Goal: Task Accomplishment & Management: Use online tool/utility

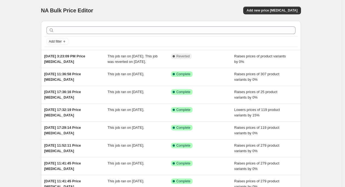
click at [270, 15] on div "NA Bulk Price Editor. This page is ready NA Bulk Price Editor Add new price [ME…" at bounding box center [171, 10] width 260 height 21
click at [270, 11] on span "Add new price [MEDICAL_DATA]" at bounding box center [272, 10] width 51 height 4
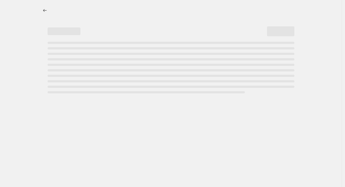
select select "percentage"
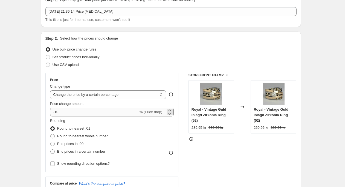
scroll to position [28, 0]
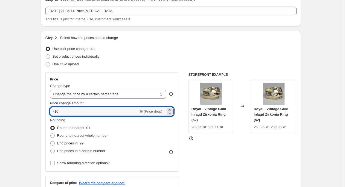
drag, startPoint x: 81, startPoint y: 113, endPoint x: 38, endPoint y: 115, distance: 42.8
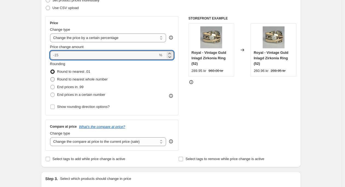
type input "0"
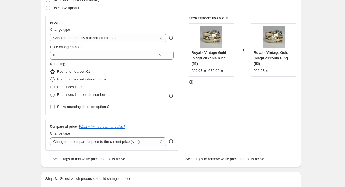
click at [84, 78] on span "Round to nearest whole number" at bounding box center [82, 79] width 51 height 4
click at [51, 77] on input "Round to nearest whole number" at bounding box center [50, 77] width 0 height 0
radio input "true"
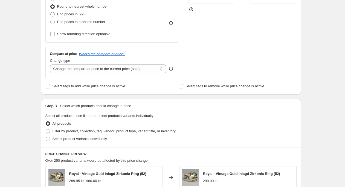
scroll to position [158, 0]
click at [91, 70] on select "Change the compare at price to the current price (sale) Change the compare at p…" at bounding box center [108, 68] width 116 height 9
select select "percentage"
click at [52, 64] on select "Change the compare at price to the current price (sale) Change the compare at p…" at bounding box center [108, 68] width 116 height 9
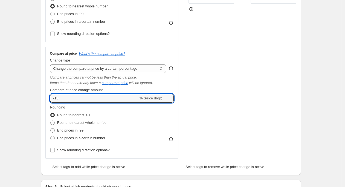
click at [47, 95] on div "Compare at price What's the compare at price? Change type Change the compare at…" at bounding box center [111, 103] width 133 height 112
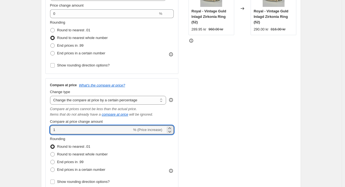
scroll to position [127, 0]
type input "1"
click at [97, 154] on span "Round to nearest whole number" at bounding box center [82, 153] width 51 height 4
click at [51, 152] on input "Round to nearest whole number" at bounding box center [50, 151] width 0 height 0
radio input "true"
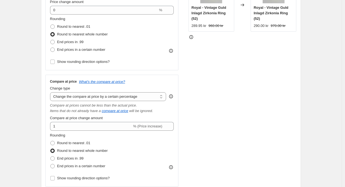
scroll to position [169, 0]
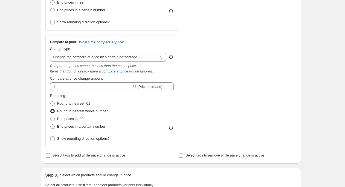
click at [71, 128] on span "End prices in a certain number" at bounding box center [81, 126] width 48 height 4
click at [51, 124] on input "End prices in a certain number" at bounding box center [50, 124] width 0 height 0
radio input "true"
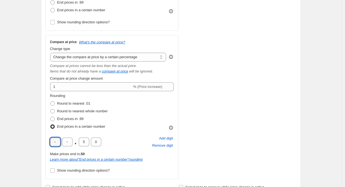
drag, startPoint x: 60, startPoint y: 142, endPoint x: 93, endPoint y: 148, distance: 33.7
click at [60, 143] on input "text" at bounding box center [55, 141] width 10 height 9
type input "0"
click at [82, 141] on input "5" at bounding box center [84, 141] width 10 height 9
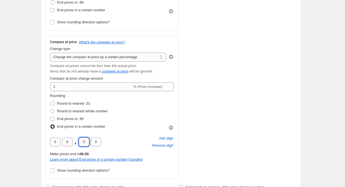
click at [82, 141] on input "5" at bounding box center [84, 141] width 10 height 9
type input "0"
click at [28, 108] on div "Create new price [MEDICAL_DATA]. This page is ready Create new price [MEDICAL_D…" at bounding box center [171, 161] width 342 height 660
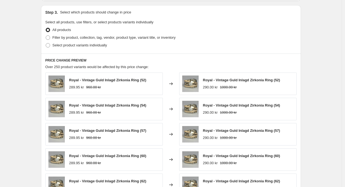
scroll to position [318, 0]
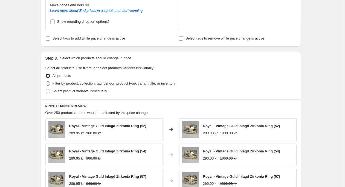
click at [83, 84] on span "Filter by product, collection, tag, vendor, product type, variant title, or inv…" at bounding box center [114, 83] width 123 height 4
click at [46, 81] on input "Filter by product, collection, tag, vendor, product type, variant title, or inv…" at bounding box center [46, 81] width 0 height 0
radio input "true"
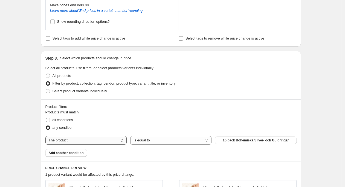
click at [95, 141] on select "The product The product's collection The product's tag The product's vendor The…" at bounding box center [85, 140] width 81 height 9
select select "collection"
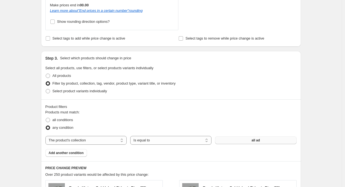
click at [250, 140] on button "all ad" at bounding box center [255, 140] width 81 height 8
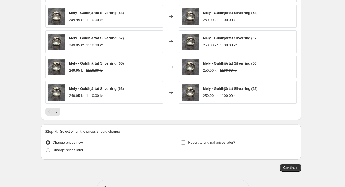
scroll to position [523, 0]
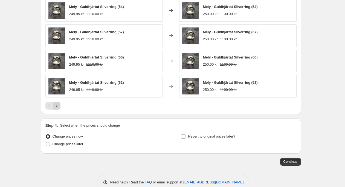
click at [57, 107] on icon "Next" at bounding box center [56, 105] width 5 height 5
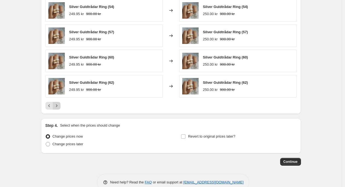
click at [57, 107] on icon "Next" at bounding box center [56, 105] width 5 height 5
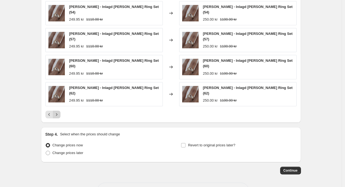
click at [57, 112] on icon "Next" at bounding box center [56, 114] width 5 height 5
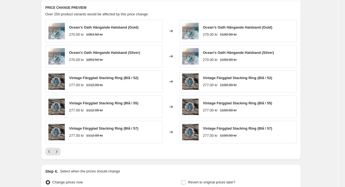
scroll to position [477, 0]
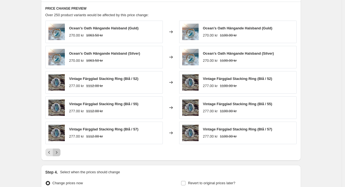
drag, startPoint x: 59, startPoint y: 152, endPoint x: 84, endPoint y: 151, distance: 24.9
click at [59, 152] on icon "Next" at bounding box center [56, 151] width 5 height 5
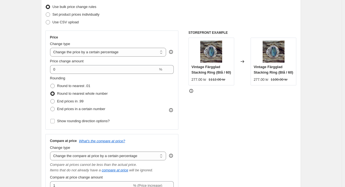
scroll to position [75, 0]
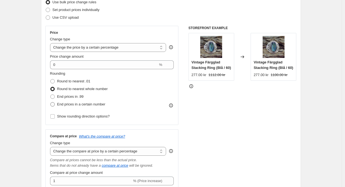
click at [87, 104] on span "End prices in a certain number" at bounding box center [81, 104] width 48 height 4
click at [51, 102] on input "End prices in a certain number" at bounding box center [50, 102] width 0 height 0
radio input "true"
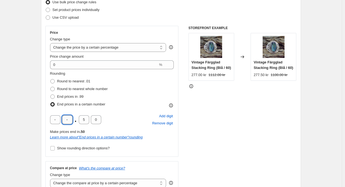
click at [67, 118] on input "text" at bounding box center [67, 119] width 10 height 9
type input "5"
click at [87, 120] on input "5" at bounding box center [84, 119] width 10 height 9
type input "0"
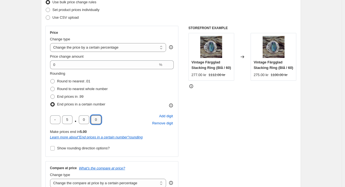
click at [66, 118] on input "5" at bounding box center [67, 119] width 10 height 9
click at [54, 120] on input "text" at bounding box center [55, 119] width 10 height 9
type input "5"
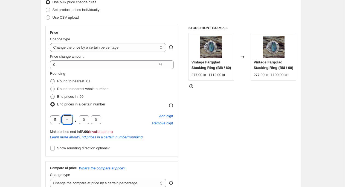
type input "0"
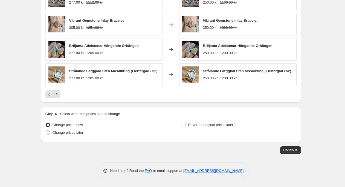
scroll to position [569, 0]
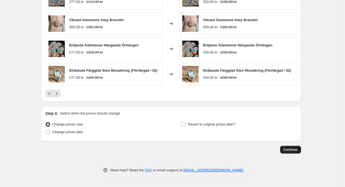
click at [287, 149] on span "Continue" at bounding box center [291, 149] width 14 height 4
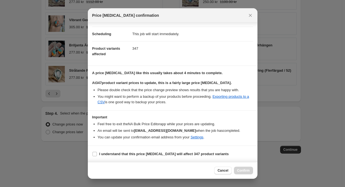
scroll to position [41, 0]
drag, startPoint x: 116, startPoint y: 153, endPoint x: 198, endPoint y: 169, distance: 82.9
click at [116, 153] on b "I understand that this price [MEDICAL_DATA] will affect 347 product variants" at bounding box center [164, 153] width 130 height 4
click at [97, 153] on input "I understand that this price [MEDICAL_DATA] will affect 347 product variants" at bounding box center [95, 153] width 4 height 4
checkbox input "true"
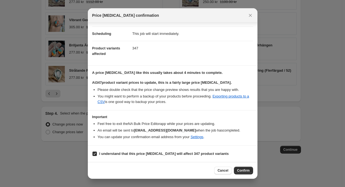
click at [246, 171] on span "Confirm" at bounding box center [244, 170] width 13 height 4
